Goal: Task Accomplishment & Management: Manage account settings

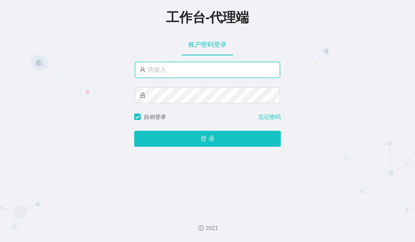
type input "mamu"
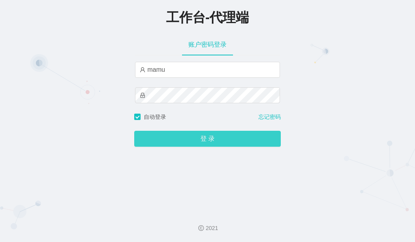
click at [175, 140] on button "登 录" at bounding box center [207, 139] width 146 height 16
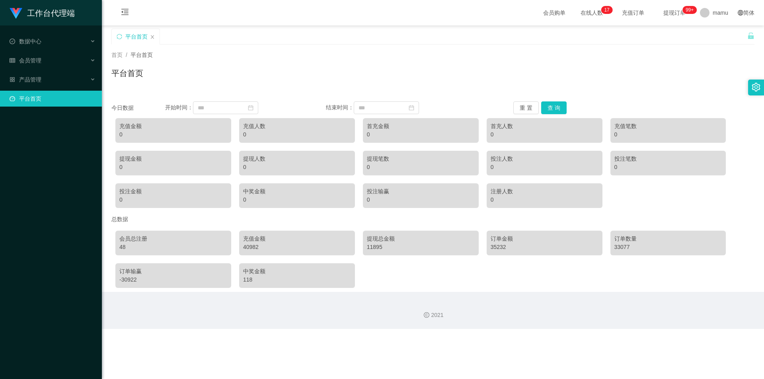
click at [414, 16] on span "在线人数 0 1 2 3 4 5 6 7 8 9 0 1 2 3 4 5 6 7 8 9 0 1 2 3 4 5 6 7 8 9 0 1 2 3 4 5 6 …" at bounding box center [592, 13] width 30 height 6
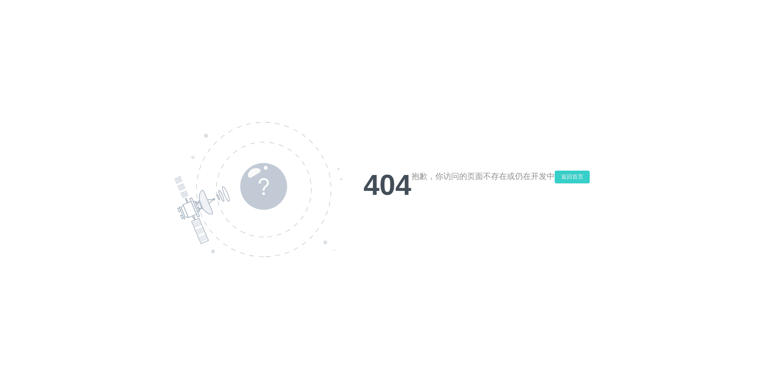
click at [414, 177] on button "返回首页" at bounding box center [572, 177] width 35 height 13
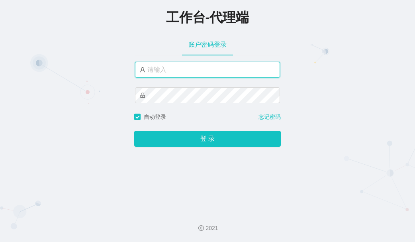
type input "mamu"
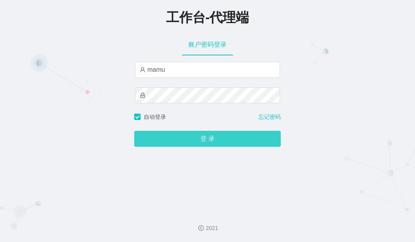
click at [153, 140] on button "登 录" at bounding box center [207, 139] width 146 height 16
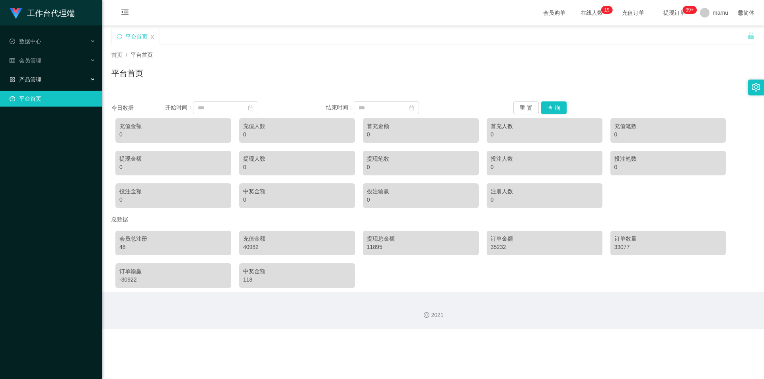
click at [56, 81] on div "产品管理" at bounding box center [51, 80] width 102 height 16
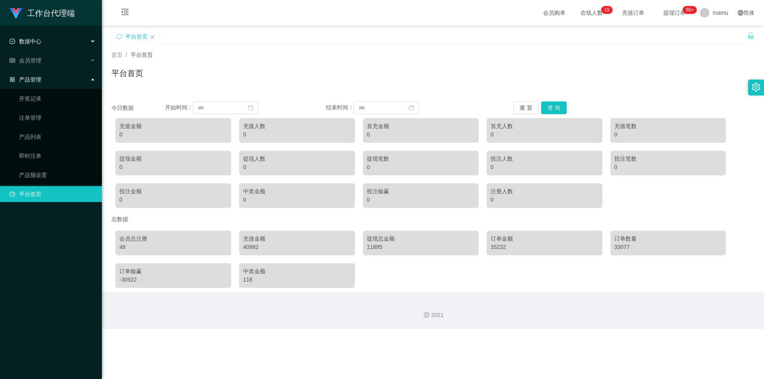
click at [40, 44] on span "数据中心" at bounding box center [26, 41] width 32 height 6
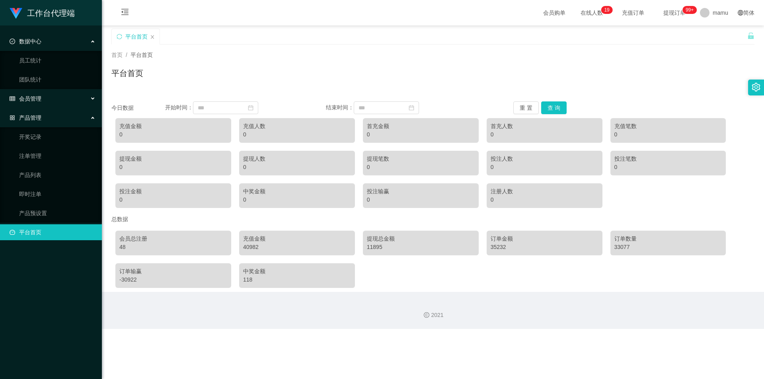
click at [43, 101] on div "会员管理" at bounding box center [51, 99] width 102 height 16
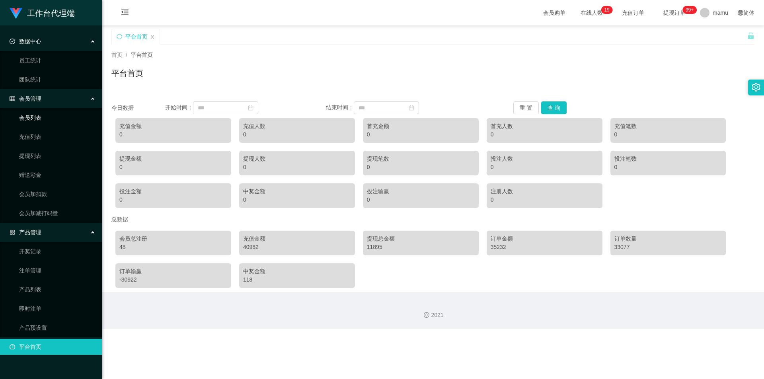
click at [45, 116] on link "会员列表" at bounding box center [57, 118] width 76 height 16
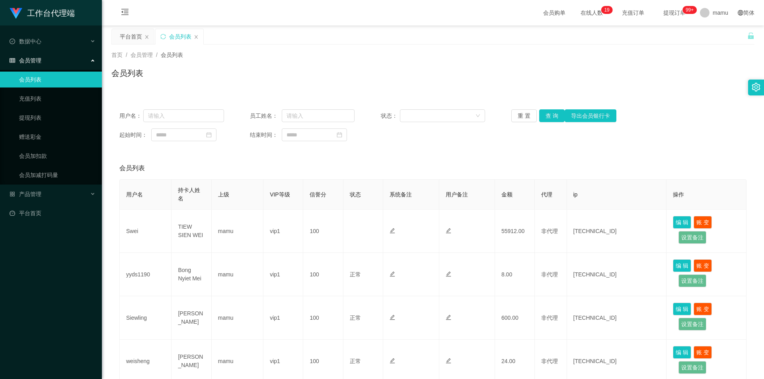
click at [414, 15] on span "提现订单 99+" at bounding box center [674, 13] width 30 height 6
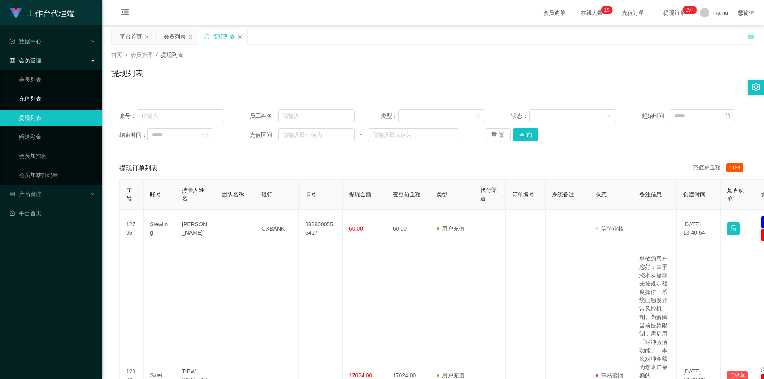
click at [39, 98] on link "充值列表" at bounding box center [57, 99] width 76 height 16
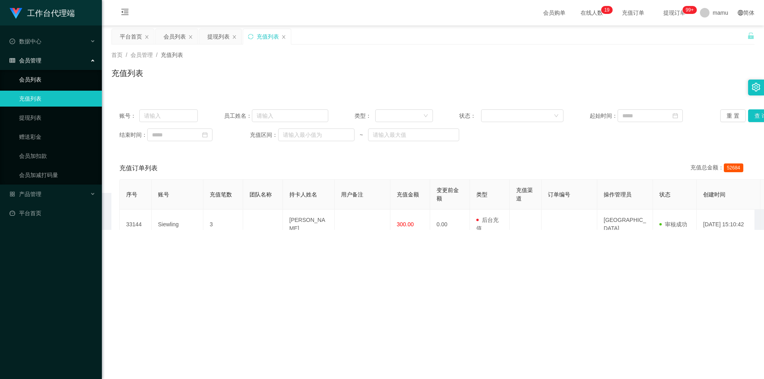
click at [35, 74] on link "会员列表" at bounding box center [57, 80] width 76 height 16
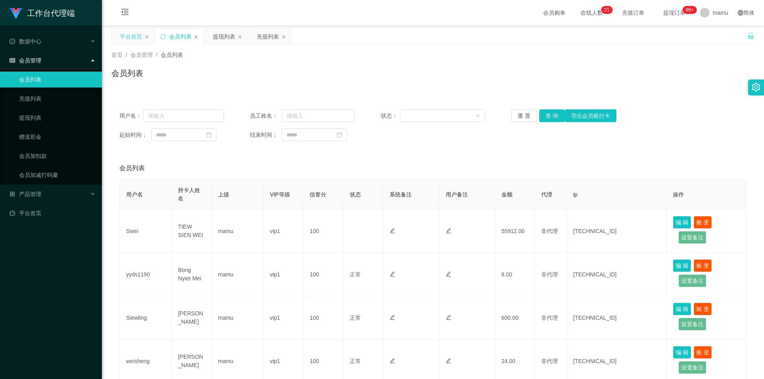
click at [126, 35] on div "平台首页" at bounding box center [131, 36] width 22 height 15
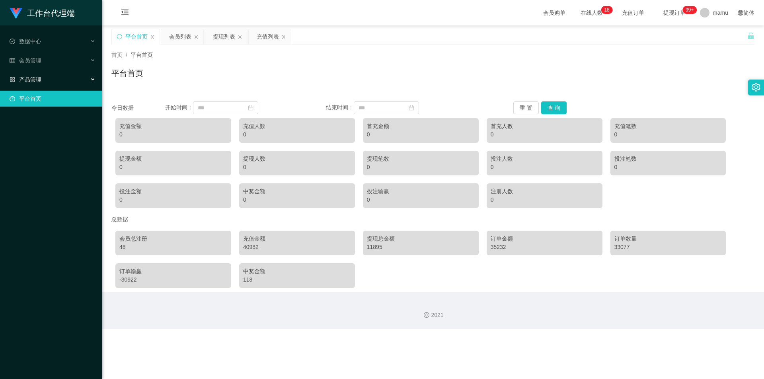
click at [38, 74] on div "产品管理" at bounding box center [51, 80] width 102 height 16
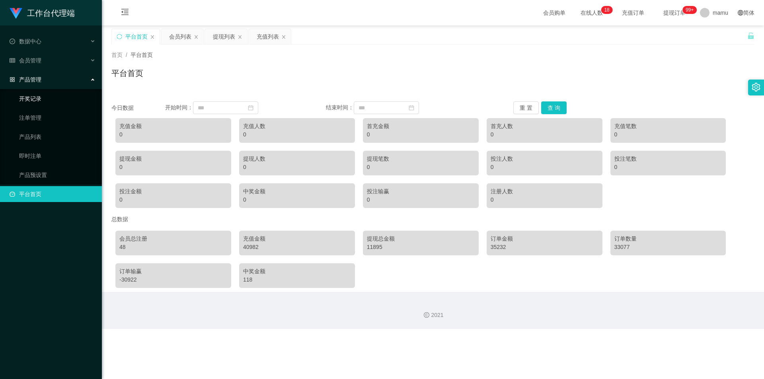
click at [40, 101] on link "开奖记录" at bounding box center [57, 99] width 76 height 16
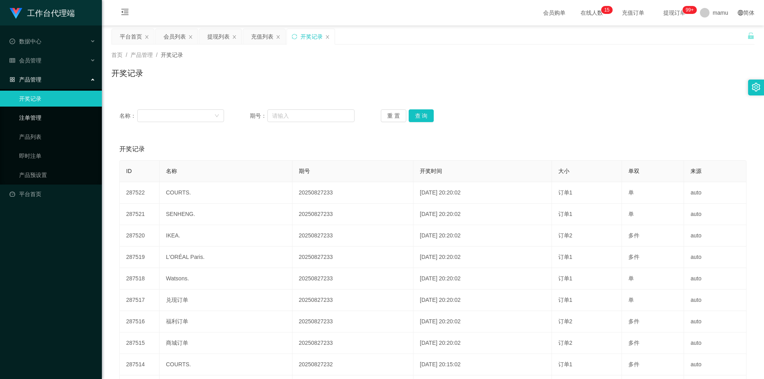
click at [36, 119] on link "注单管理" at bounding box center [57, 118] width 76 height 16
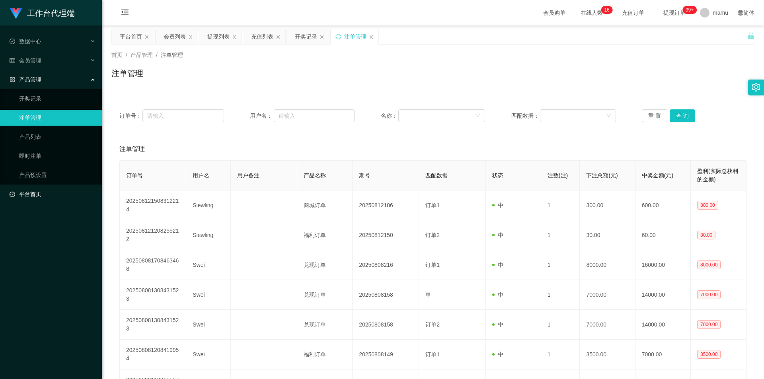
click at [27, 191] on link "平台首页" at bounding box center [53, 194] width 86 height 16
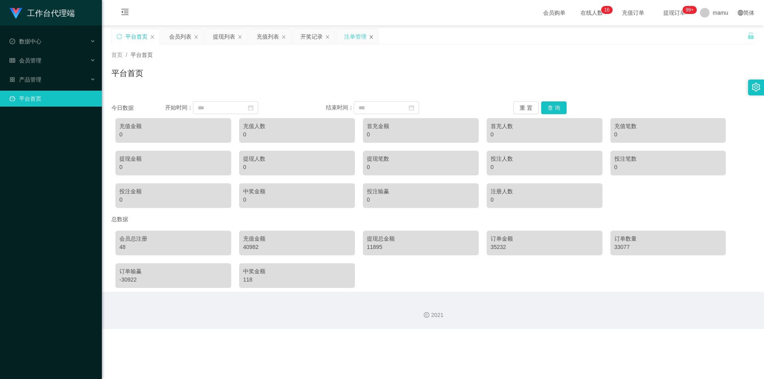
click at [369, 37] on icon "图标: close" at bounding box center [371, 37] width 5 height 5
click at [331, 35] on div "开奖记录" at bounding box center [313, 36] width 42 height 15
click at [287, 37] on div "充值列表" at bounding box center [270, 36] width 42 height 15
click at [283, 37] on icon "图标: close" at bounding box center [283, 37] width 5 height 5
click at [285, 35] on icon "图标: close" at bounding box center [283, 37] width 5 height 5
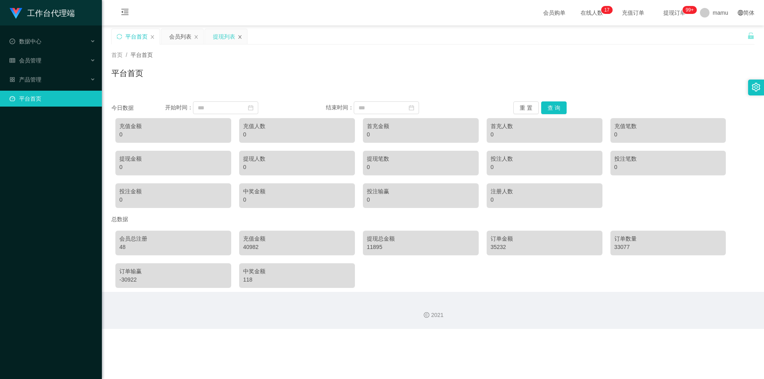
click at [239, 35] on icon "图标: close" at bounding box center [239, 37] width 3 height 4
click at [196, 37] on icon "图标: close" at bounding box center [196, 37] width 3 height 4
click at [47, 42] on div "数据中心" at bounding box center [51, 41] width 102 height 16
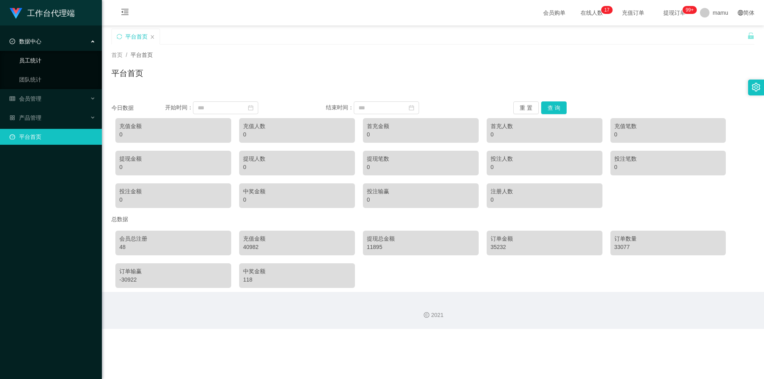
click at [45, 62] on link "员工统计" at bounding box center [57, 61] width 76 height 16
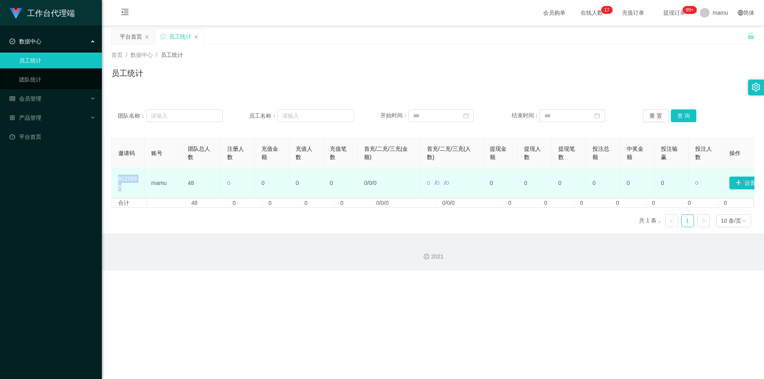
drag, startPoint x: 118, startPoint y: 177, endPoint x: 132, endPoint y: 184, distance: 15.5
click at [132, 184] on td "6122699" at bounding box center [128, 183] width 33 height 30
copy td "6122699"
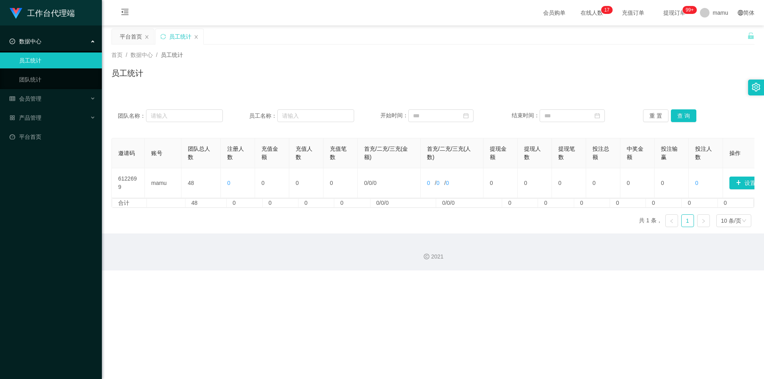
click at [269, 234] on div "邀请码 账号 团队总人数 注册人数 充值金额 充值人数 充值笔数 首充/二充/三充(金额) 首充/二充/三充(人数) 提现金额 提现人数 提现笔数 投注总额 …" at bounding box center [432, 186] width 643 height 96
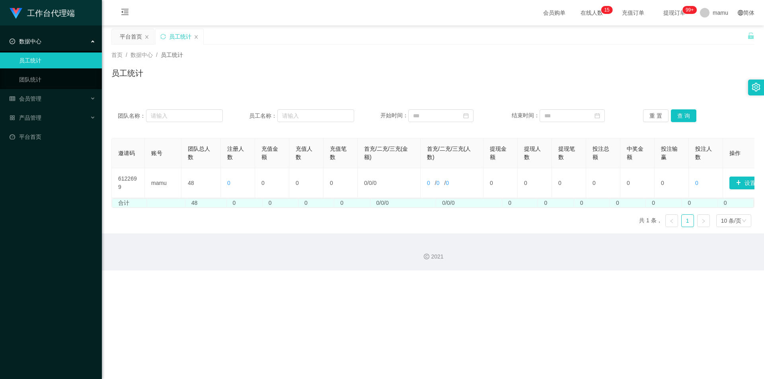
drag, startPoint x: 174, startPoint y: 224, endPoint x: 150, endPoint y: 209, distance: 28.2
click at [160, 218] on div "邀请码 账号 团队总人数 注册人数 充值金额 充值人数 充值笔数 首充/二充/三充(金额) 首充/二充/三充(人数) 提现金额 提现人数 提现笔数 投注总额 …" at bounding box center [432, 186] width 643 height 96
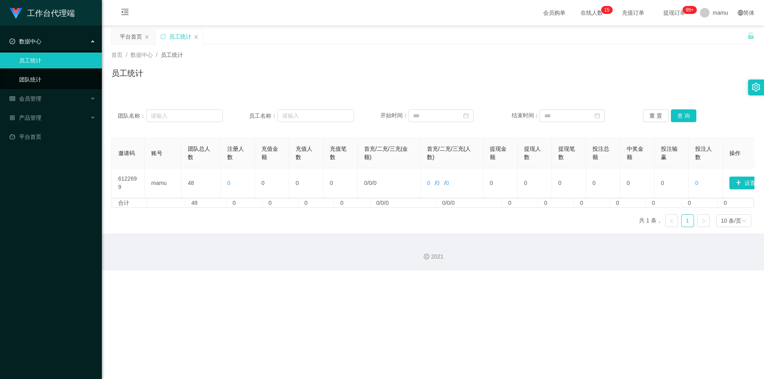
click at [44, 78] on link "团队统计" at bounding box center [57, 80] width 76 height 16
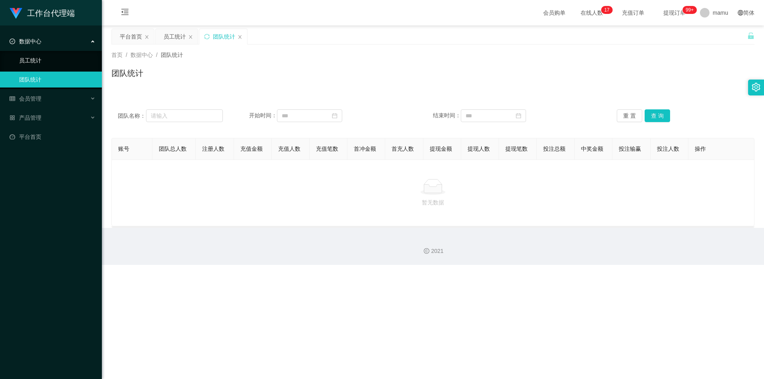
drag, startPoint x: 71, startPoint y: 46, endPoint x: 68, endPoint y: 55, distance: 9.3
click at [71, 46] on div "数据中心" at bounding box center [51, 41] width 102 height 16
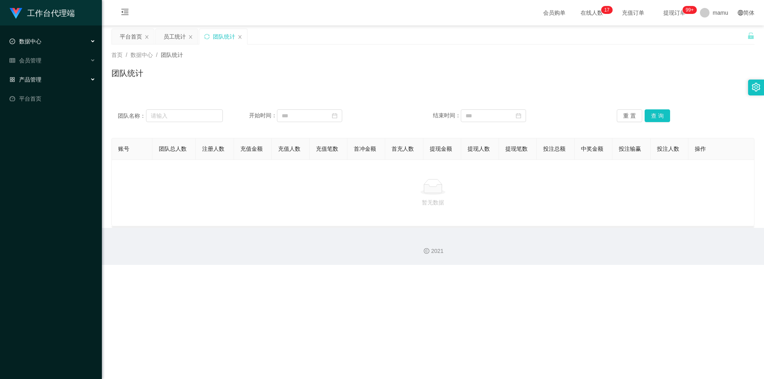
click at [50, 73] on div "产品管理" at bounding box center [51, 80] width 102 height 16
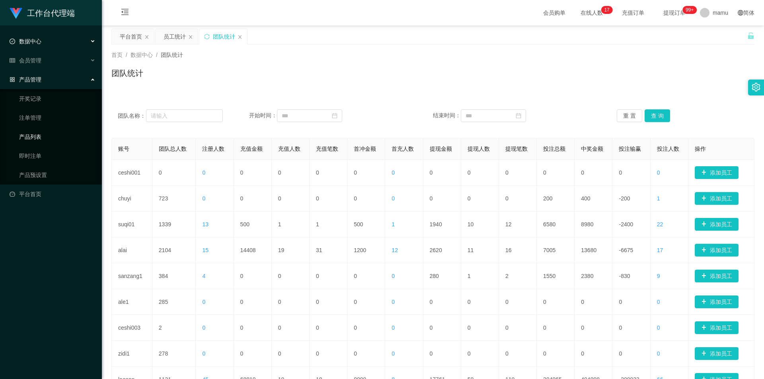
click at [35, 135] on link "产品列表" at bounding box center [57, 137] width 76 height 16
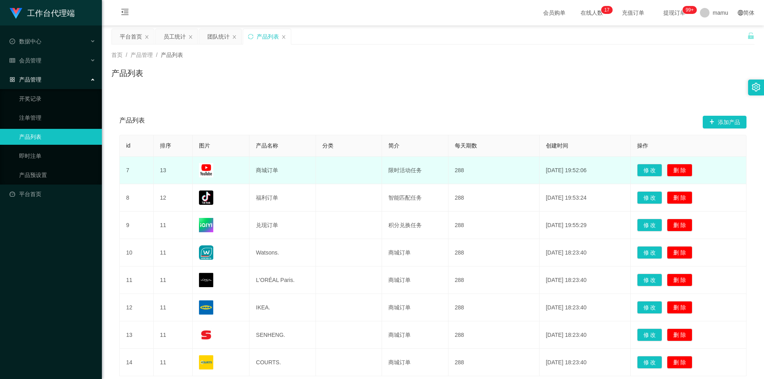
click at [269, 171] on td "商城订单" at bounding box center [283, 170] width 66 height 27
click at [206, 171] on img at bounding box center [206, 170] width 14 height 14
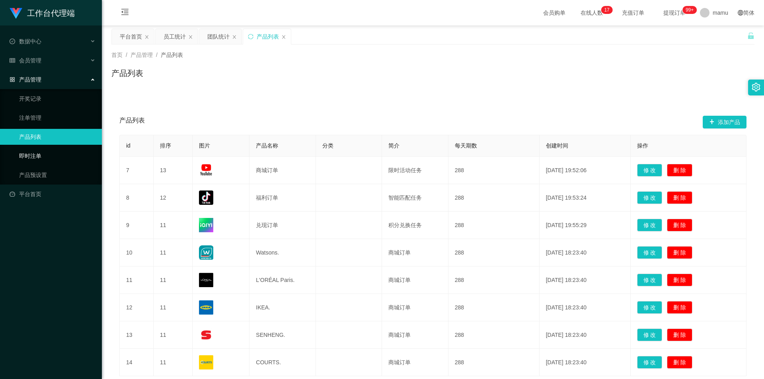
click at [41, 157] on link "即时注单" at bounding box center [57, 156] width 76 height 16
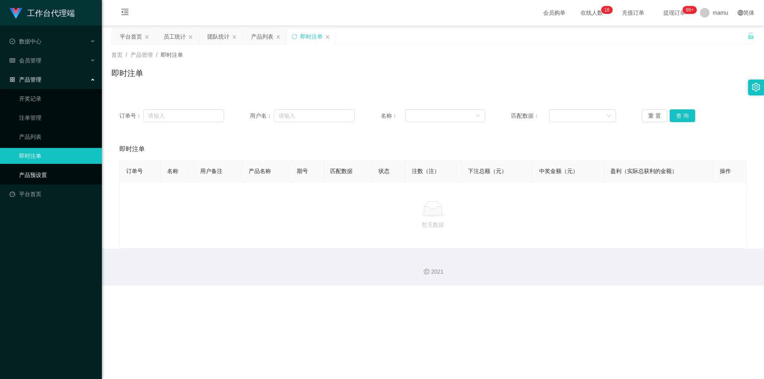
click at [44, 175] on link "产品预设置" at bounding box center [57, 175] width 76 height 16
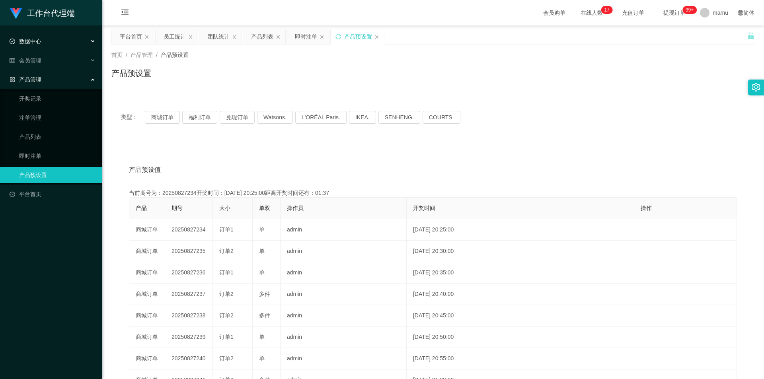
click at [45, 42] on div "数据中心" at bounding box center [51, 41] width 102 height 16
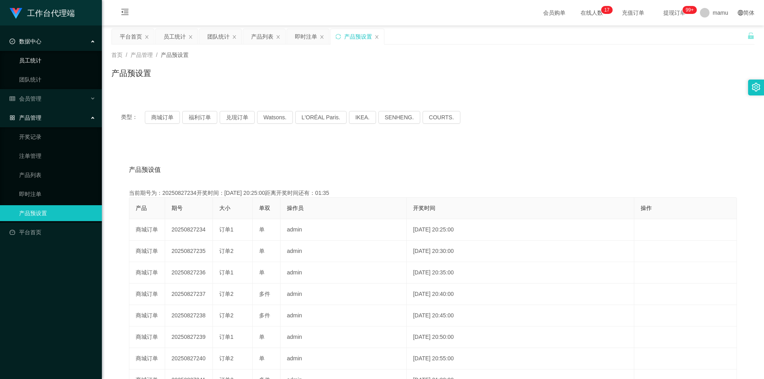
click at [33, 64] on link "员工统计" at bounding box center [57, 61] width 76 height 16
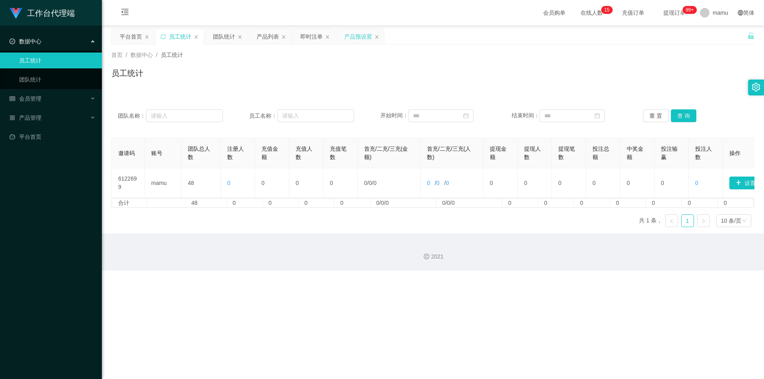
click at [350, 39] on div "产品预设置" at bounding box center [358, 36] width 28 height 15
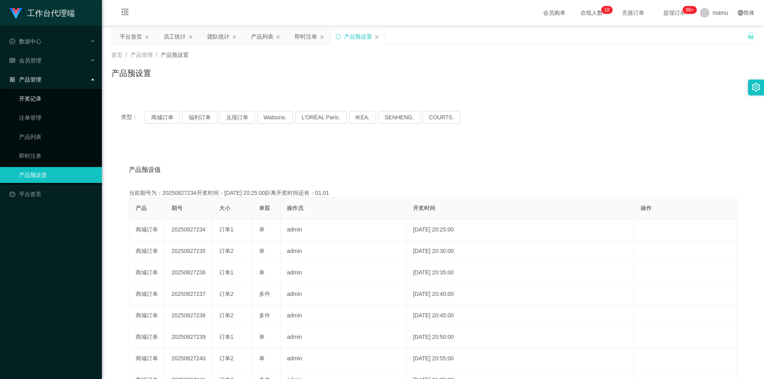
click at [34, 102] on link "开奖记录" at bounding box center [57, 99] width 76 height 16
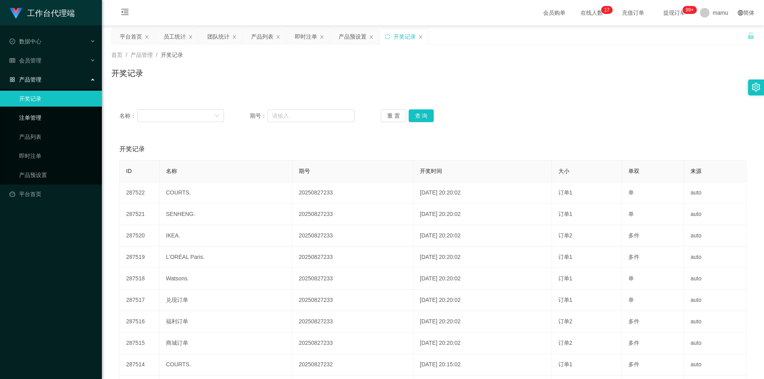
click at [38, 121] on link "注单管理" at bounding box center [57, 118] width 76 height 16
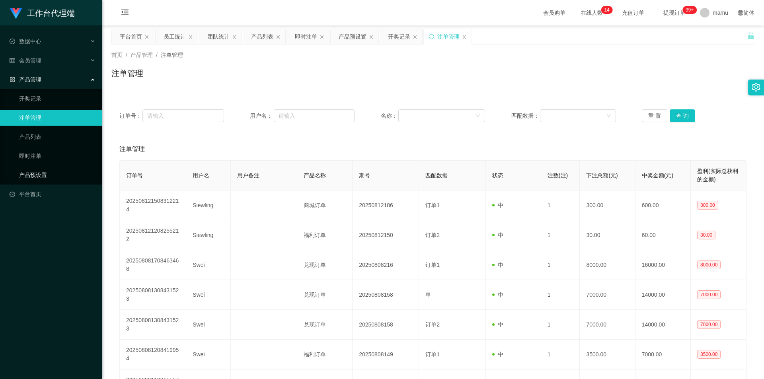
click at [31, 172] on link "产品预设置" at bounding box center [57, 175] width 76 height 16
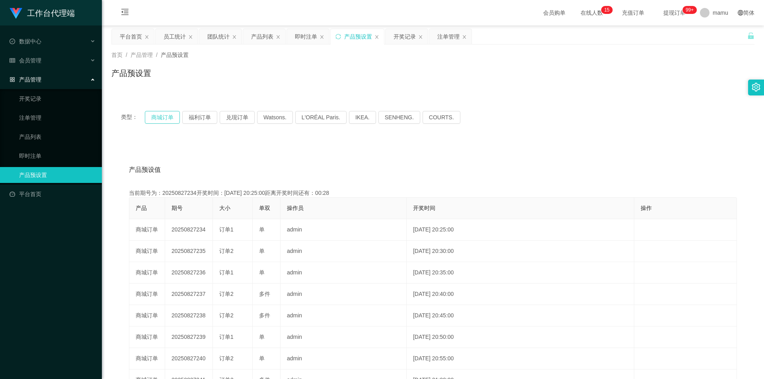
click at [152, 114] on button "商城订单" at bounding box center [162, 117] width 35 height 13
click at [197, 119] on button "福利订单" at bounding box center [199, 117] width 35 height 13
click at [240, 119] on button "兑现订单" at bounding box center [237, 117] width 35 height 13
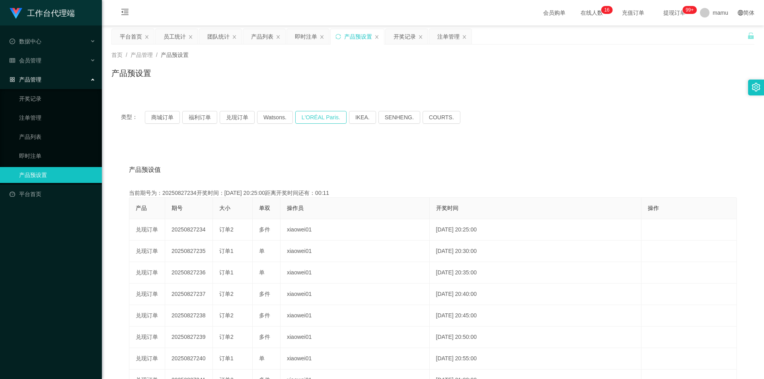
click at [337, 118] on button "L'ORÉAL Paris." at bounding box center [320, 117] width 51 height 13
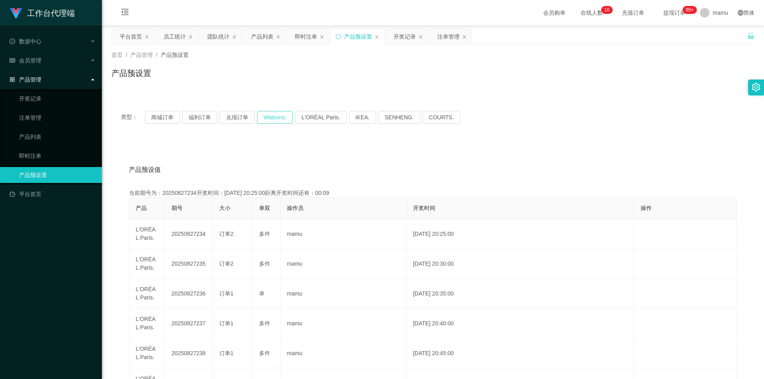
click at [280, 119] on button "Watsons." at bounding box center [275, 117] width 36 height 13
click at [243, 119] on button "兑现订单" at bounding box center [237, 117] width 35 height 13
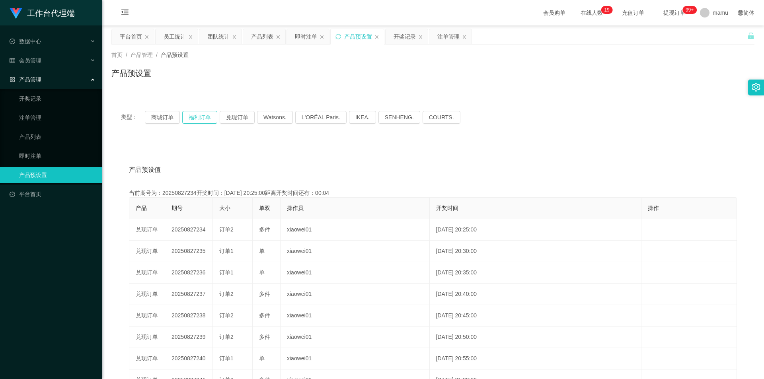
click at [204, 120] on button "福利订单" at bounding box center [199, 117] width 35 height 13
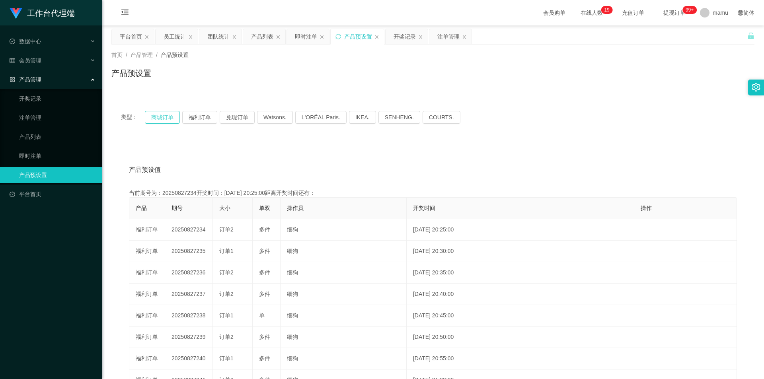
click at [168, 121] on button "商城订单" at bounding box center [162, 117] width 35 height 13
